Goal: Task Accomplishment & Management: Use online tool/utility

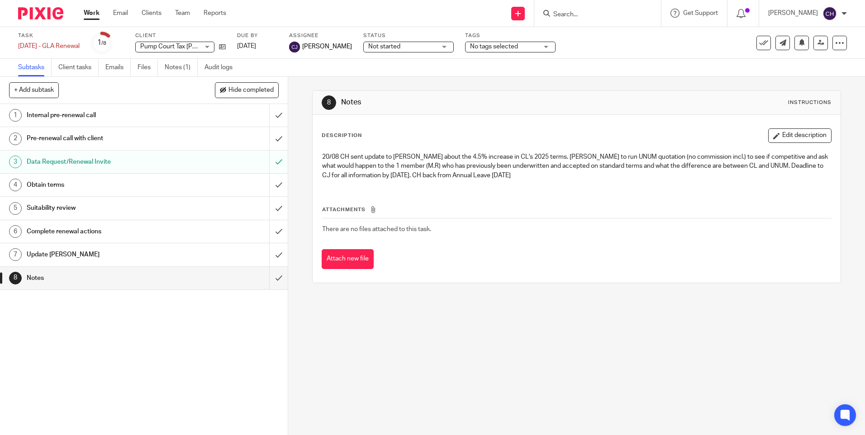
click at [592, 12] on input "Search" at bounding box center [593, 15] width 81 height 8
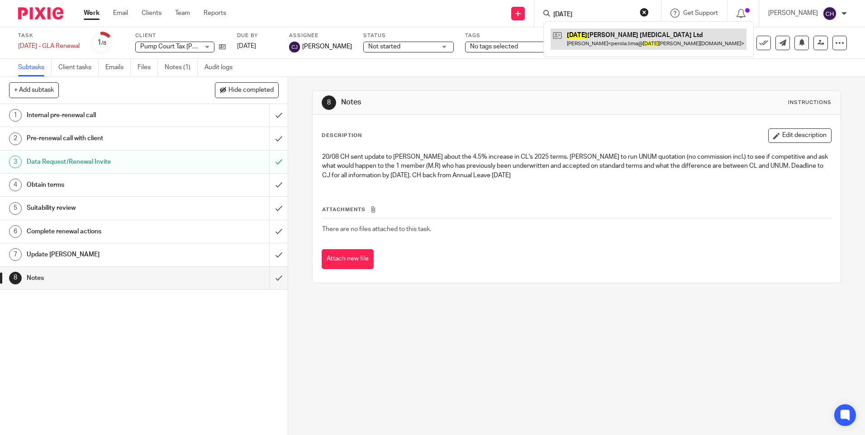
type input "sunday"
click at [605, 34] on link at bounding box center [649, 39] width 196 height 21
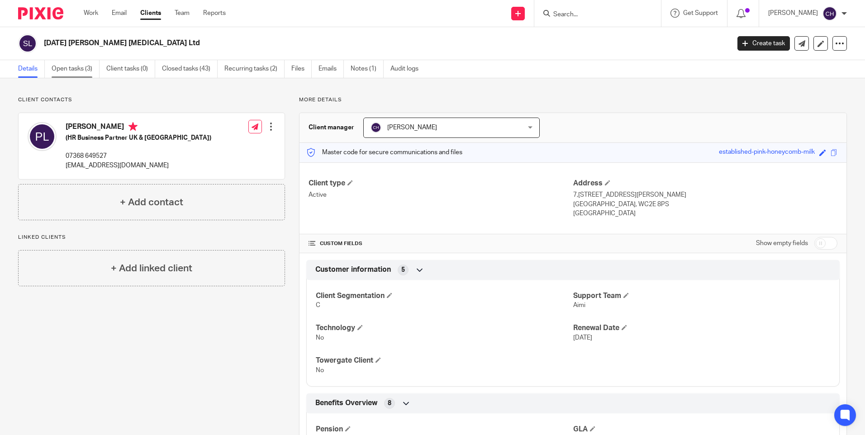
click at [75, 69] on link "Open tasks (3)" at bounding box center [76, 69] width 48 height 18
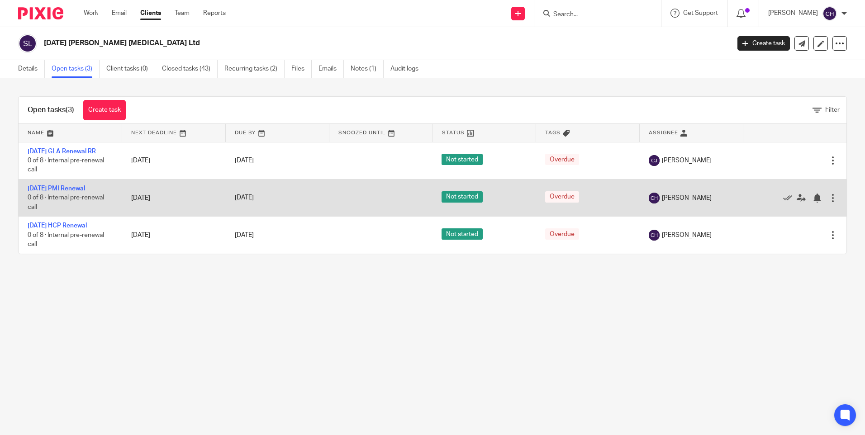
click at [69, 187] on link "[DATE] PMI Renewal" at bounding box center [56, 189] width 57 height 6
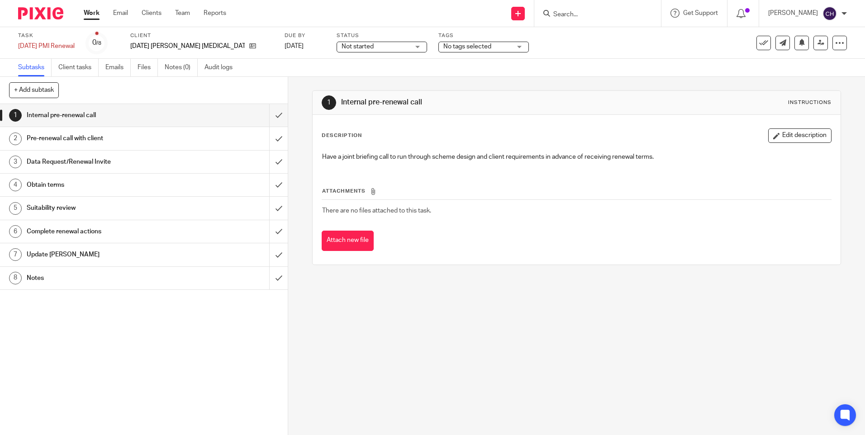
click at [36, 270] on link "8 Notes" at bounding box center [134, 278] width 269 height 23
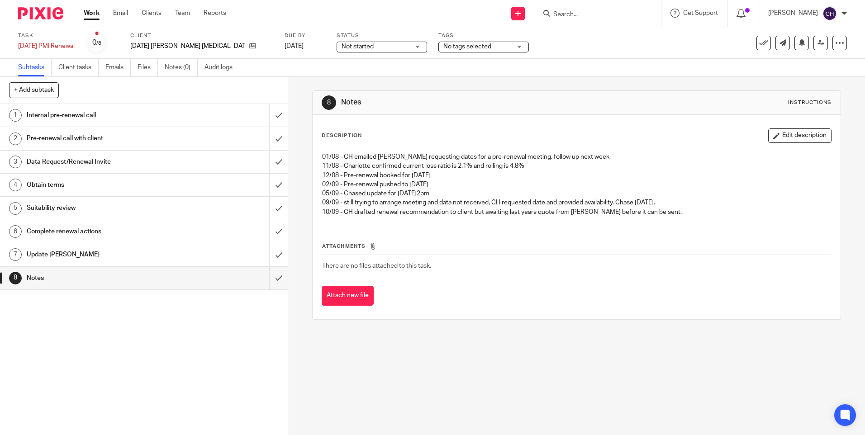
click at [38, 12] on img at bounding box center [40, 13] width 45 height 12
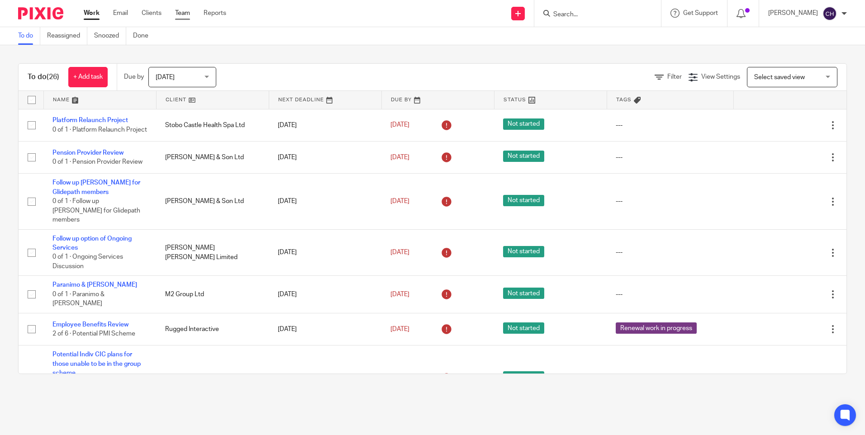
click at [186, 16] on link "Team" at bounding box center [182, 13] width 15 height 9
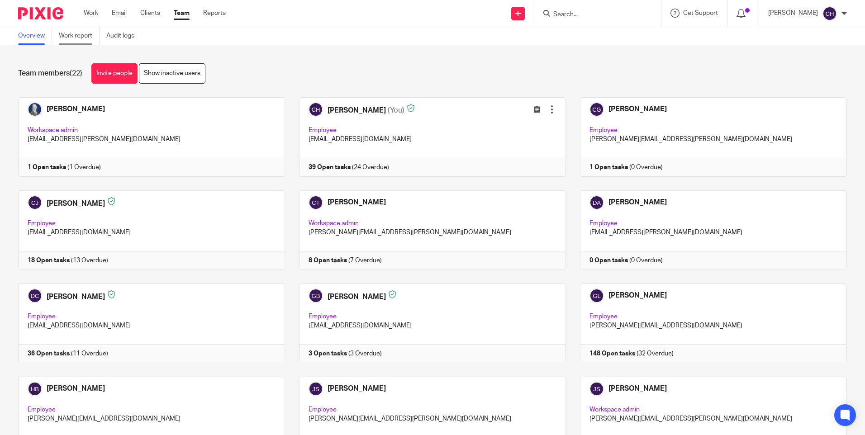
click at [78, 35] on link "Work report" at bounding box center [79, 36] width 41 height 18
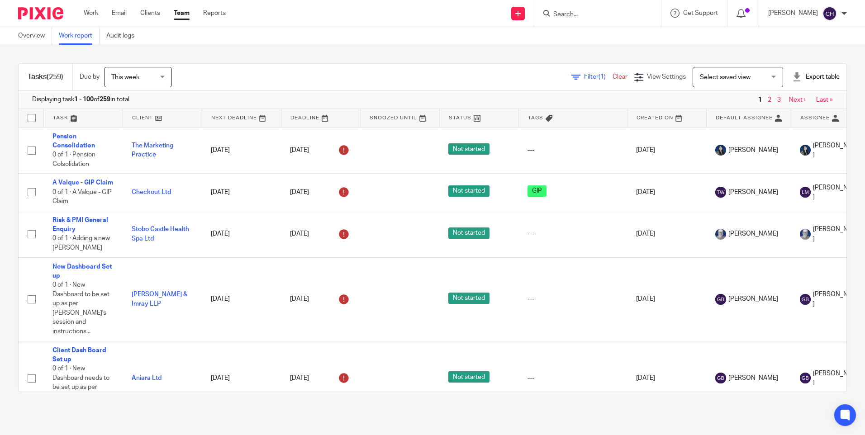
click at [584, 76] on span "Filter (1)" at bounding box center [598, 77] width 29 height 6
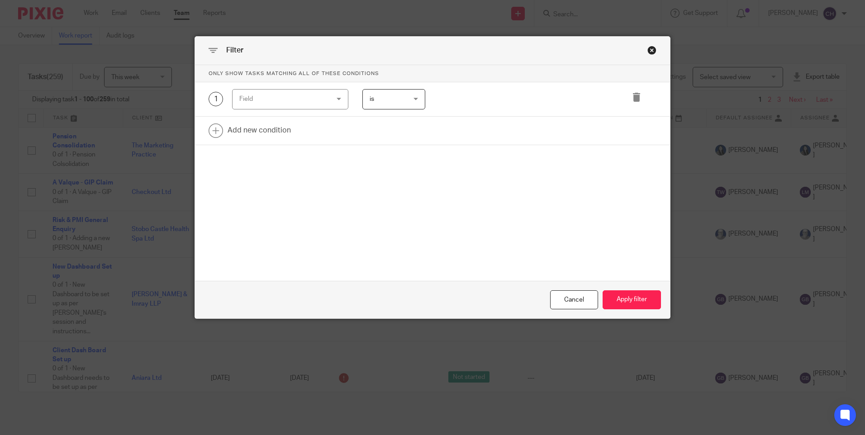
click at [301, 102] on div "Field" at bounding box center [282, 99] width 87 height 19
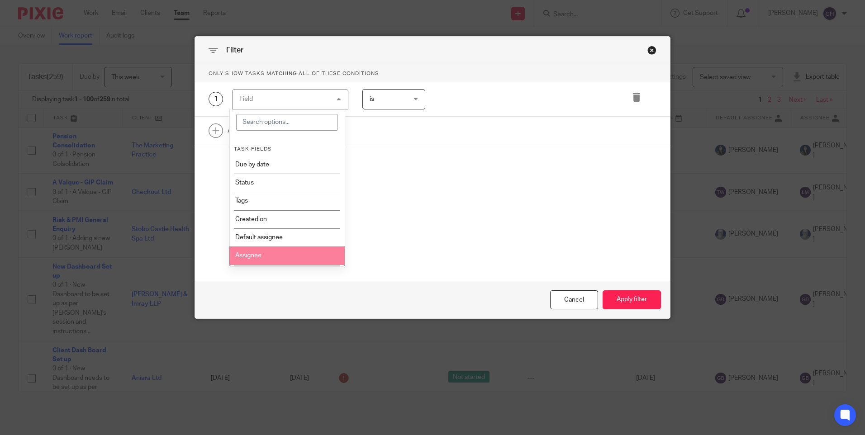
click at [263, 251] on li "Assignee" at bounding box center [286, 256] width 115 height 18
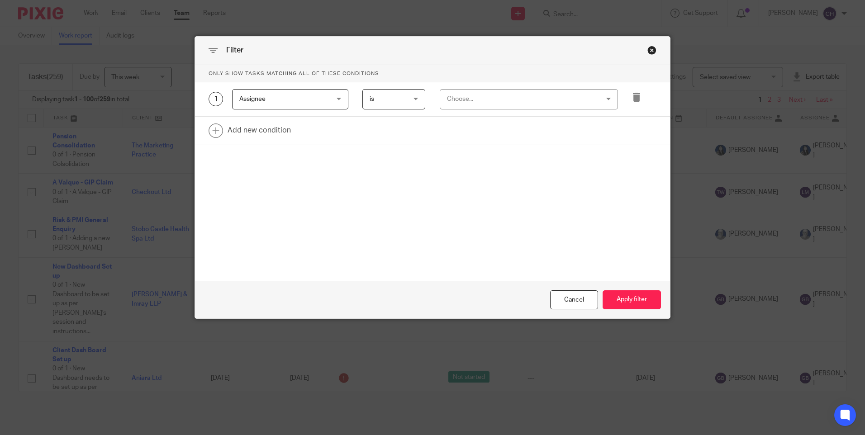
click at [471, 96] on div "Choose..." at bounding box center [515, 99] width 137 height 19
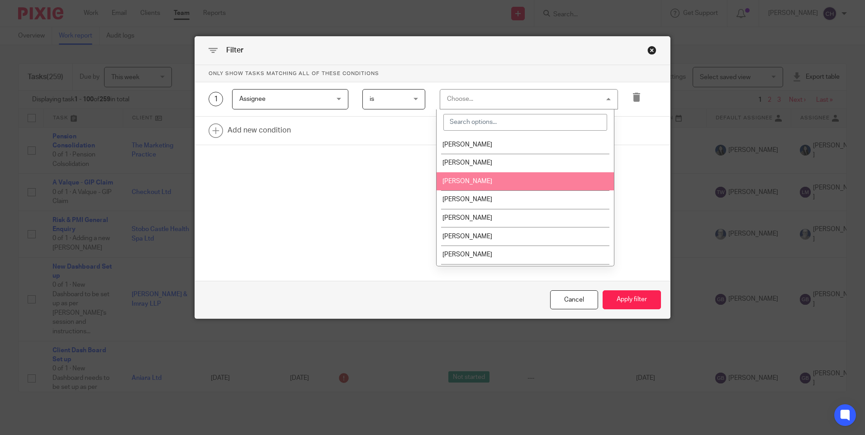
click at [468, 174] on li "Charlie Goodman" at bounding box center [525, 181] width 177 height 19
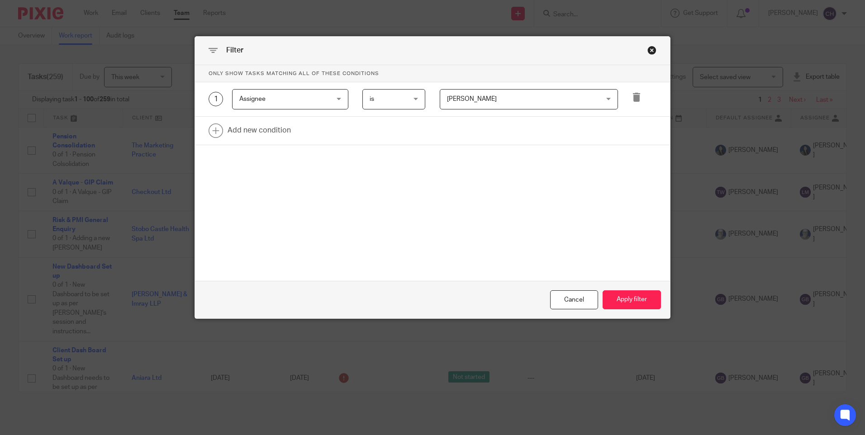
click at [475, 104] on span "Charlie Goodman" at bounding box center [515, 99] width 137 height 19
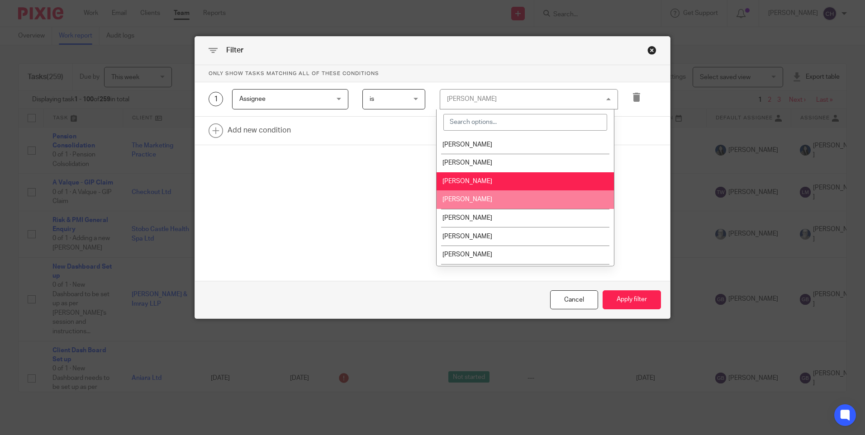
click at [467, 202] on span "Charlotte Jones" at bounding box center [468, 199] width 50 height 6
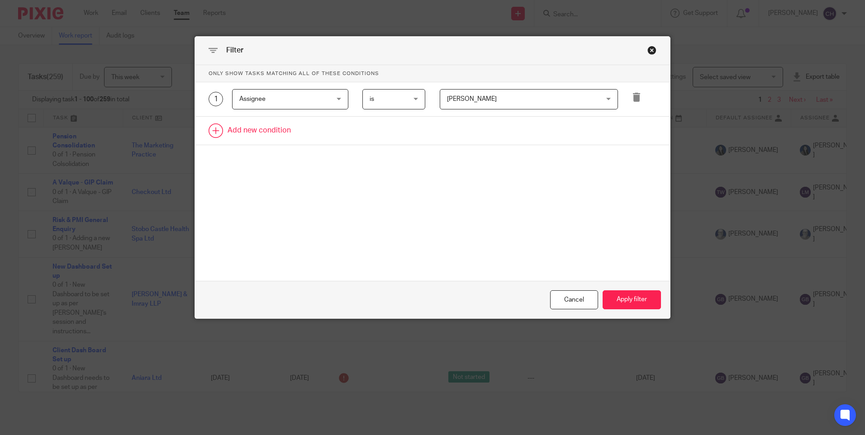
click at [249, 126] on link at bounding box center [432, 131] width 475 height 28
click at [280, 134] on div "Field" at bounding box center [282, 133] width 87 height 19
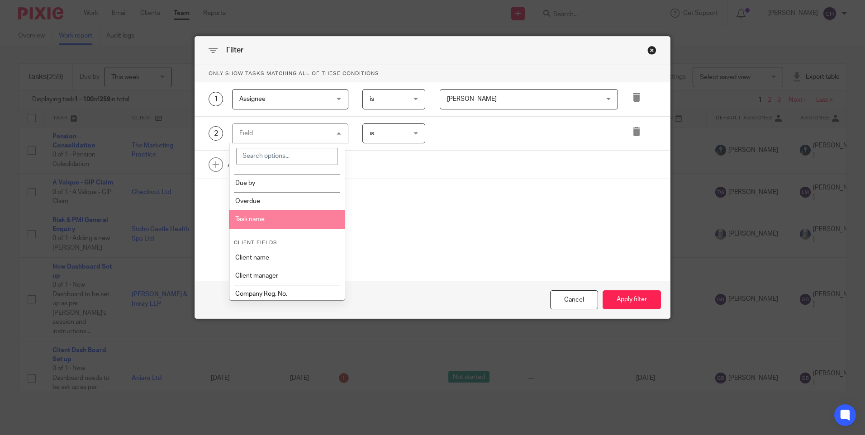
scroll to position [226, 0]
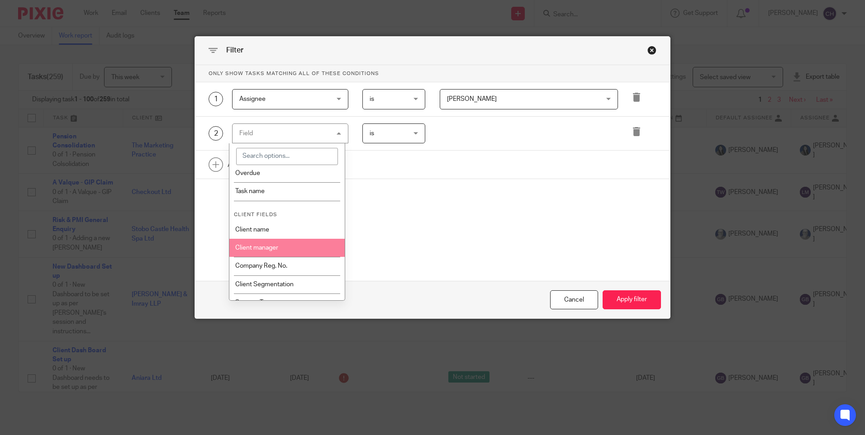
click at [259, 253] on li "Client manager" at bounding box center [286, 248] width 115 height 18
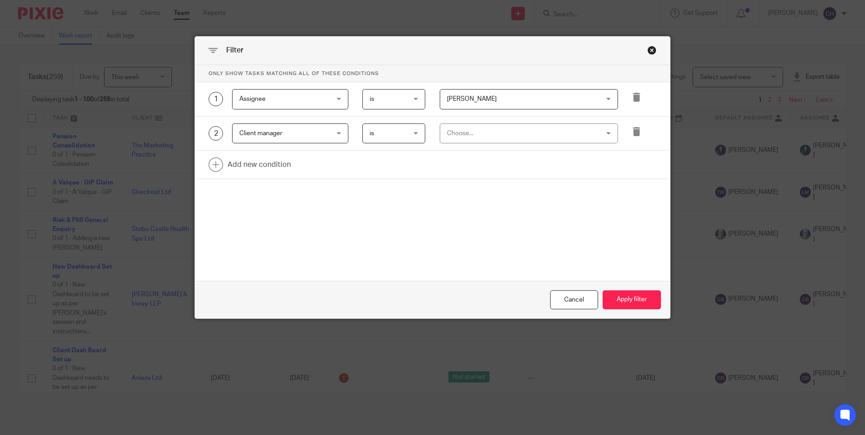
click at [465, 134] on div "Choose..." at bounding box center [515, 133] width 137 height 19
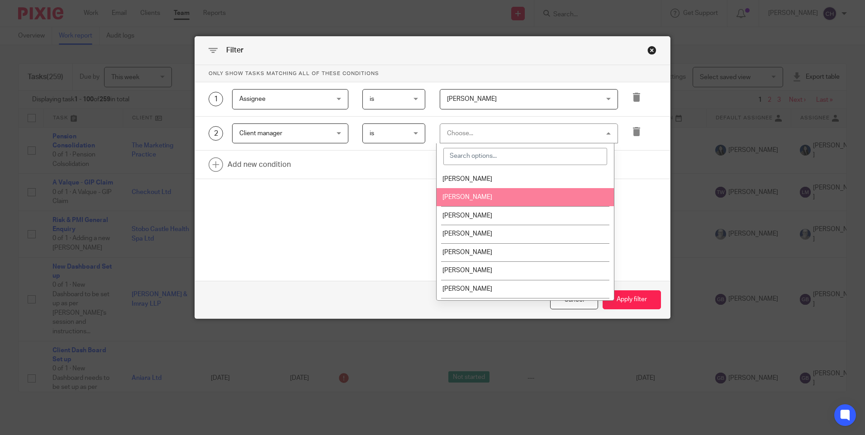
click at [462, 194] on li "[PERSON_NAME]" at bounding box center [525, 197] width 177 height 19
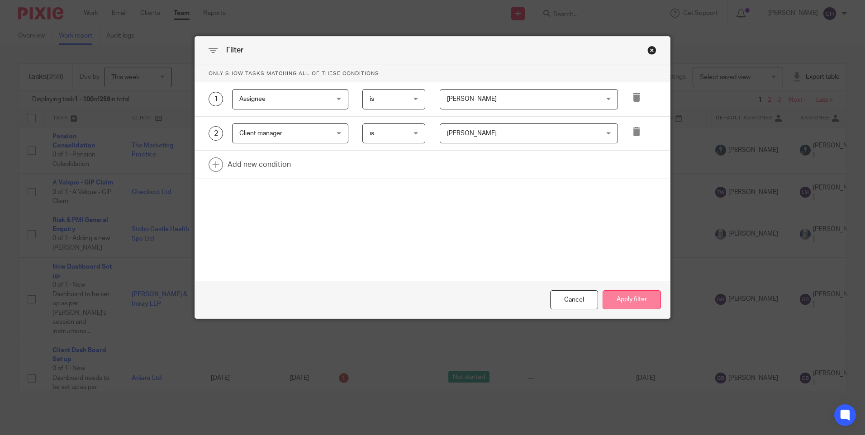
click at [615, 302] on button "Apply filter" at bounding box center [632, 300] width 58 height 19
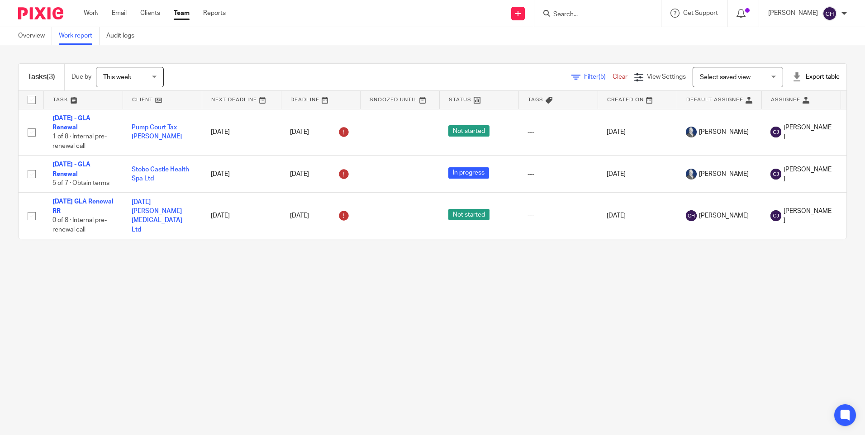
click at [47, 15] on img at bounding box center [40, 13] width 45 height 12
